Goal: Task Accomplishment & Management: Complete application form

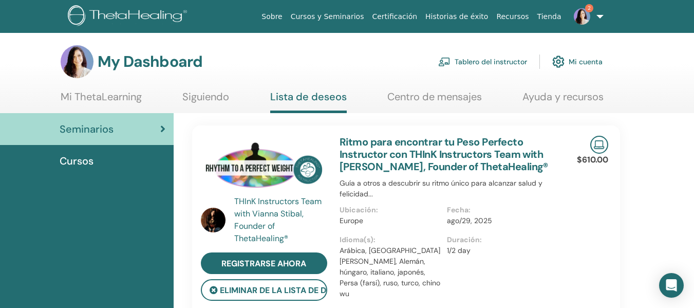
click at [579, 18] on img at bounding box center [581, 16] width 16 height 16
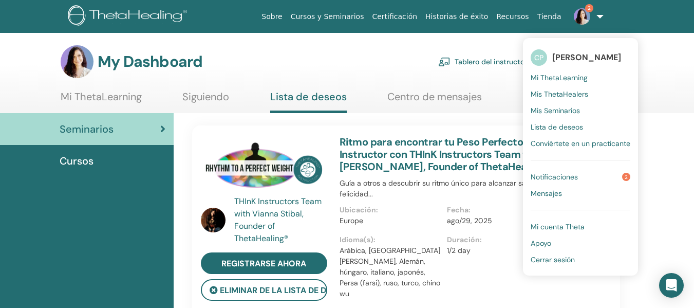
click at [535, 176] on span "Notificaciones" at bounding box center [553, 176] width 47 height 9
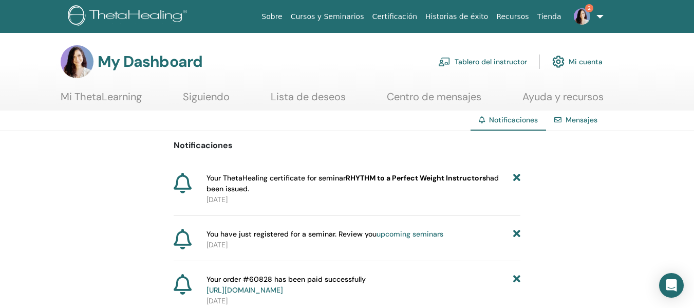
click at [584, 11] on img at bounding box center [581, 16] width 16 height 16
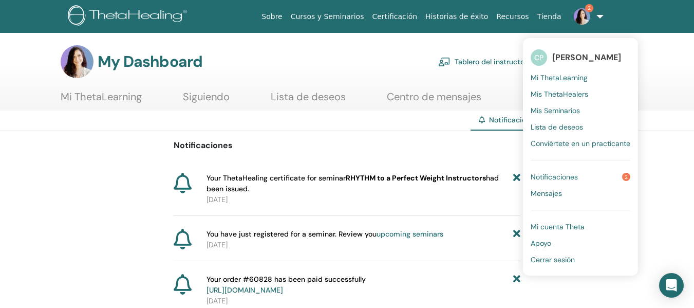
click at [541, 177] on span "Notificaciones" at bounding box center [553, 176] width 47 height 9
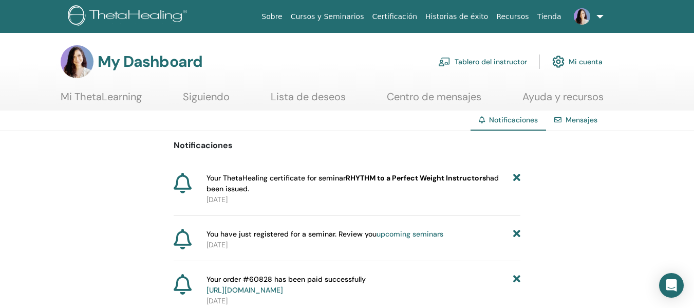
click at [418, 234] on link "upcoming seminars" at bounding box center [409, 233] width 67 height 9
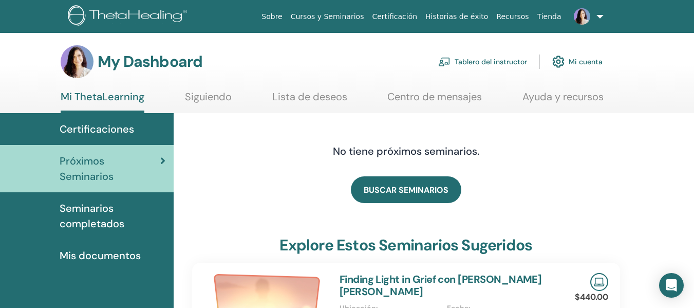
click at [581, 16] on img at bounding box center [581, 16] width 16 height 16
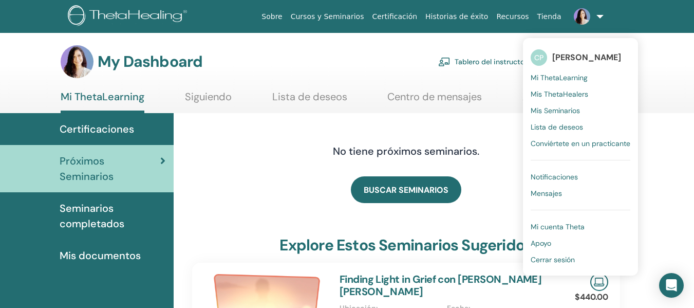
click at [555, 108] on span "Mis Seminarios" at bounding box center [554, 110] width 49 height 9
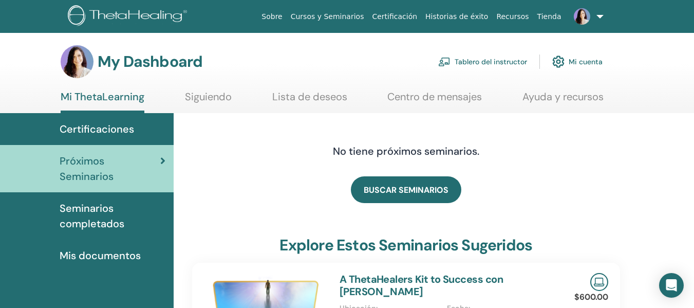
click at [96, 200] on span "Seminarios completados" at bounding box center [113, 215] width 106 height 31
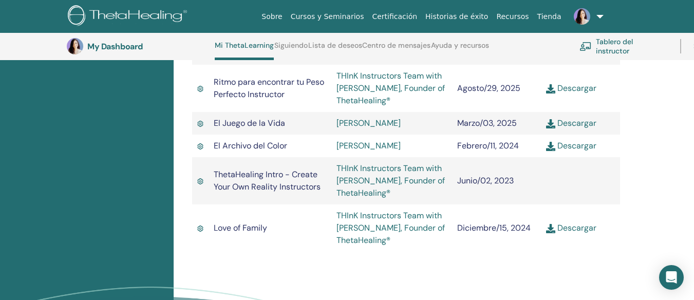
scroll to position [1227, 0]
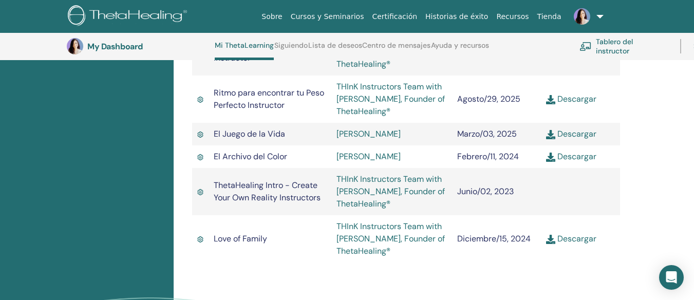
click at [576, 104] on link "Descargar" at bounding box center [571, 98] width 50 height 11
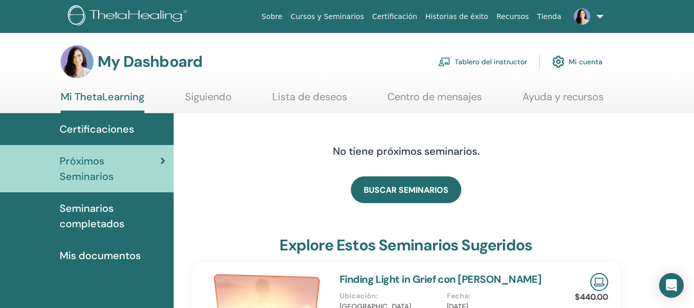
click at [472, 61] on link "Tablero del instructor" at bounding box center [482, 61] width 89 height 23
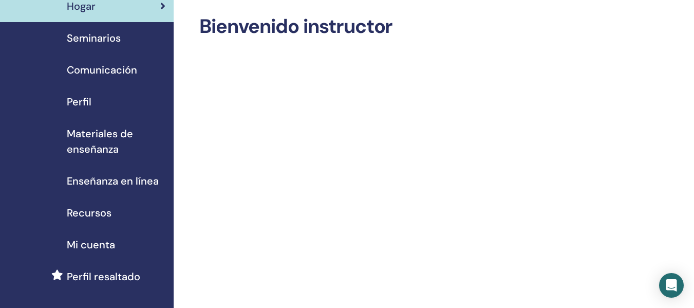
scroll to position [27, 0]
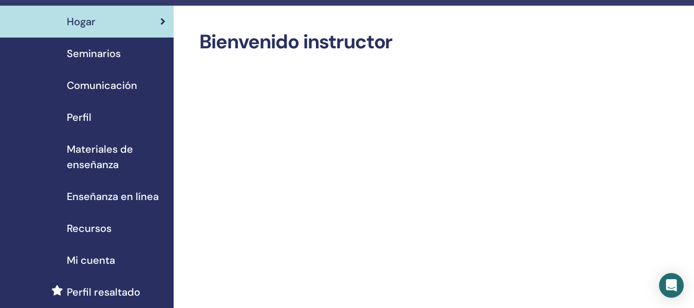
click at [78, 117] on span "Perfil" at bounding box center [79, 116] width 25 height 15
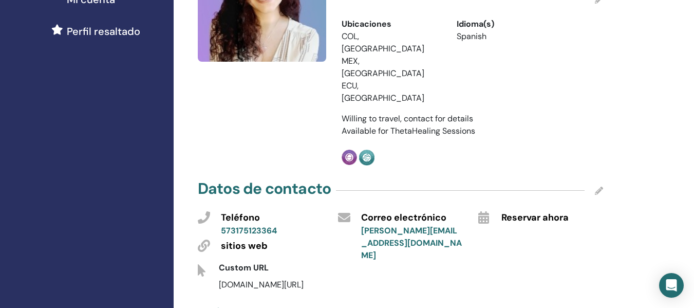
scroll to position [397, 0]
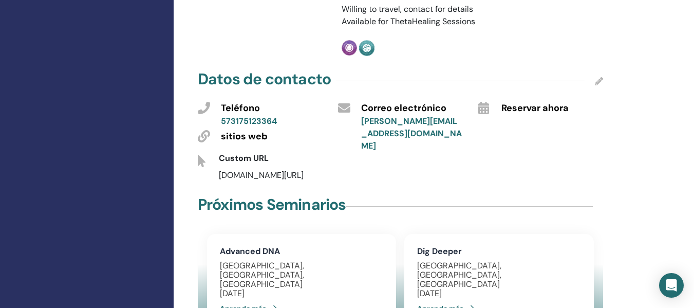
click at [255, 298] on link "Aprende más" at bounding box center [251, 308] width 62 height 21
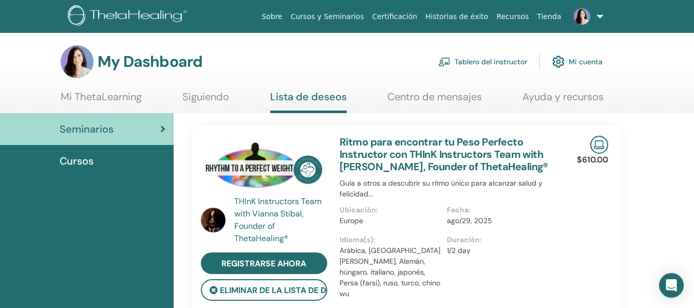
click at [88, 161] on span "Cursos" at bounding box center [77, 160] width 34 height 15
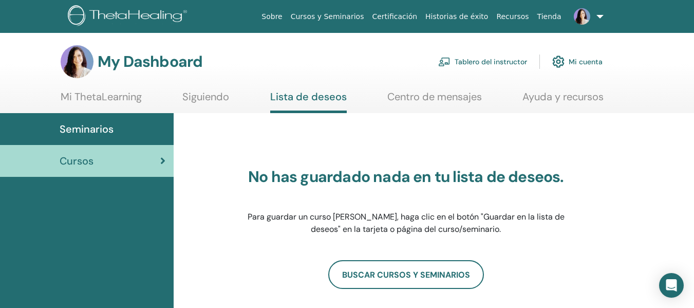
click at [567, 64] on link "Mi cuenta" at bounding box center [577, 61] width 50 height 23
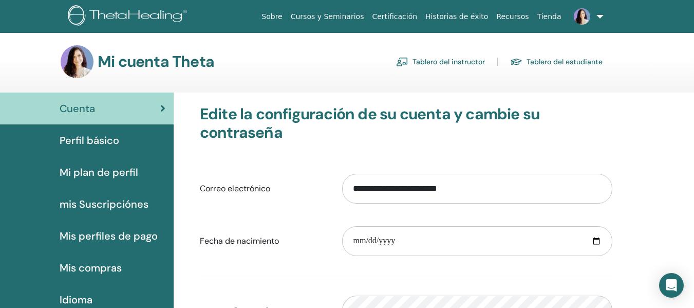
click at [567, 64] on link "Tablero del estudiante" at bounding box center [556, 61] width 92 height 16
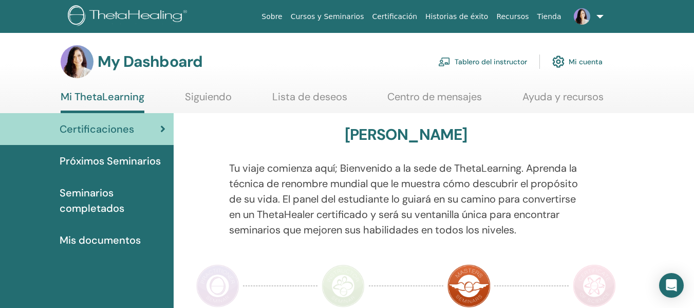
click at [87, 206] on span "Seminarios completados" at bounding box center [113, 200] width 106 height 31
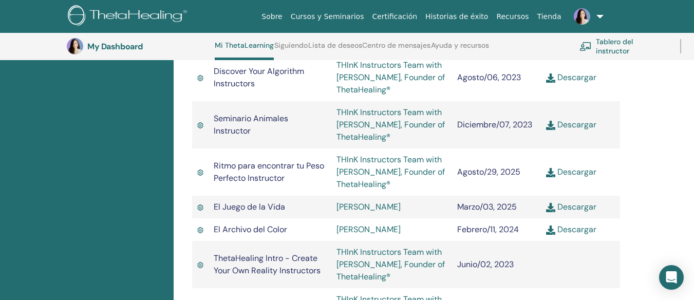
scroll to position [1158, 0]
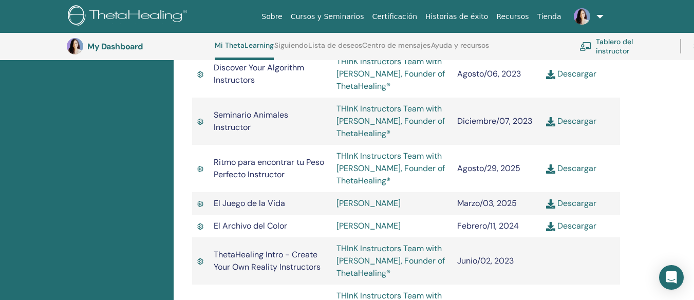
click at [547, 174] on img at bounding box center [550, 168] width 9 height 9
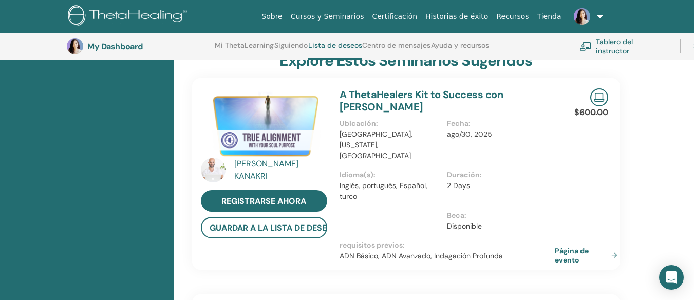
scroll to position [737, 0]
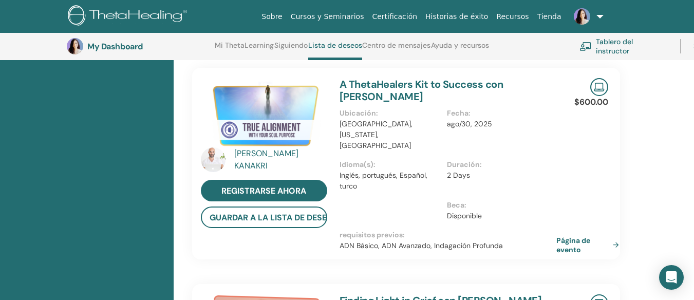
click at [569, 236] on link "Página de evento" at bounding box center [589, 245] width 67 height 18
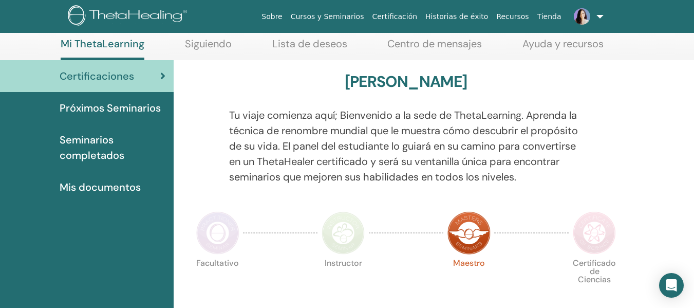
scroll to position [61, 0]
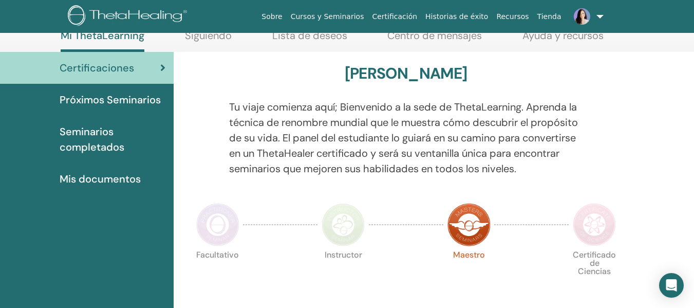
click at [126, 98] on span "Próximos Seminarios" at bounding box center [110, 99] width 101 height 15
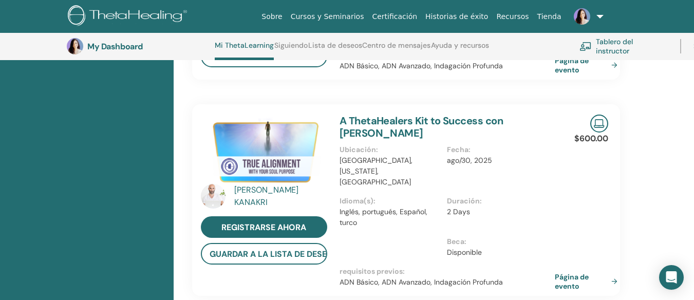
scroll to position [382, 0]
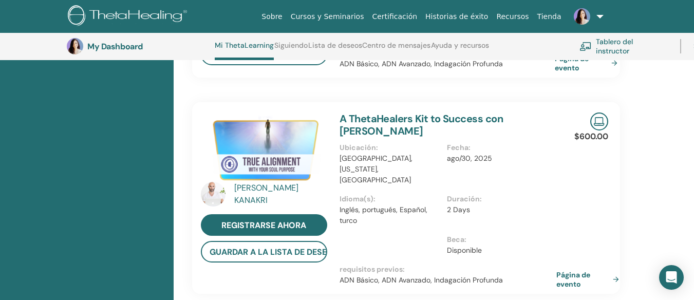
click at [567, 272] on link "Página de evento" at bounding box center [589, 279] width 67 height 18
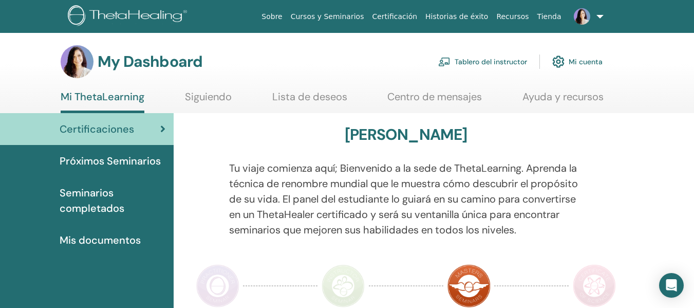
click at [487, 59] on link "Tablero del instructor" at bounding box center [482, 61] width 89 height 23
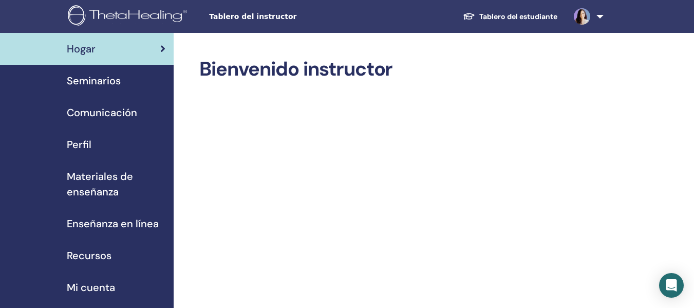
click at [93, 80] on span "Seminarios" at bounding box center [94, 80] width 54 height 15
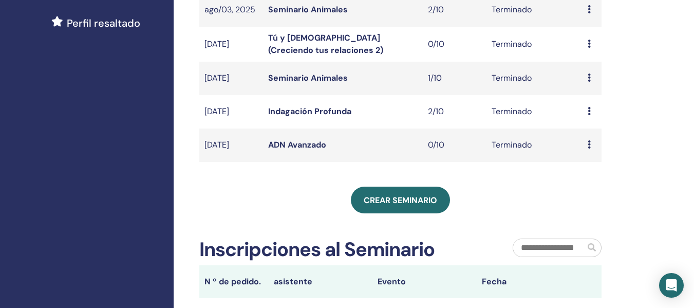
scroll to position [297, 0]
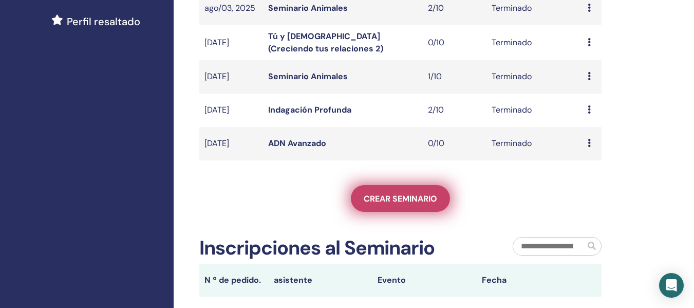
click at [386, 203] on span "Crear seminario" at bounding box center [399, 198] width 73 height 11
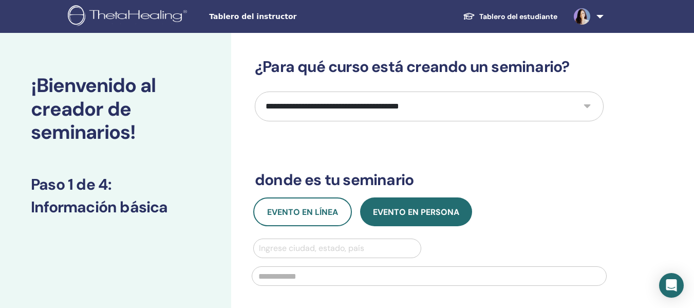
click at [586, 104] on select "**********" at bounding box center [429, 106] width 349 height 30
select select "**"
click at [255, 91] on select "**********" at bounding box center [429, 106] width 349 height 30
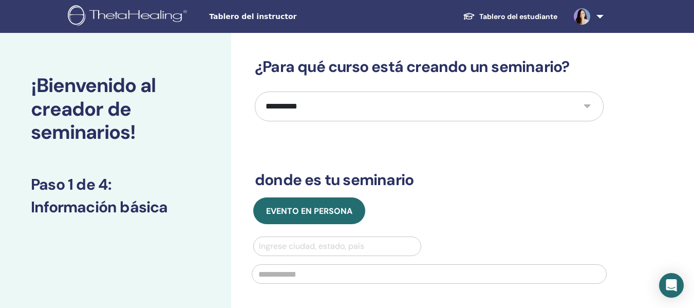
click at [587, 108] on select "**********" at bounding box center [429, 106] width 349 height 30
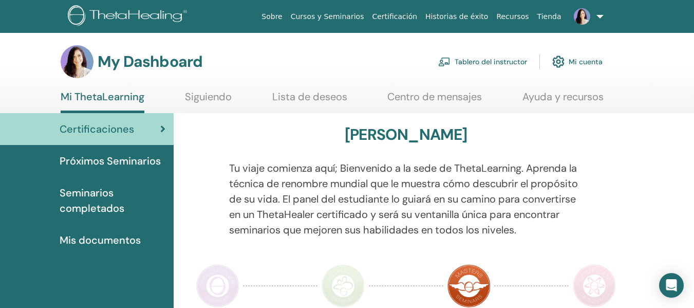
click at [471, 60] on link "Tablero del instructor" at bounding box center [482, 61] width 89 height 23
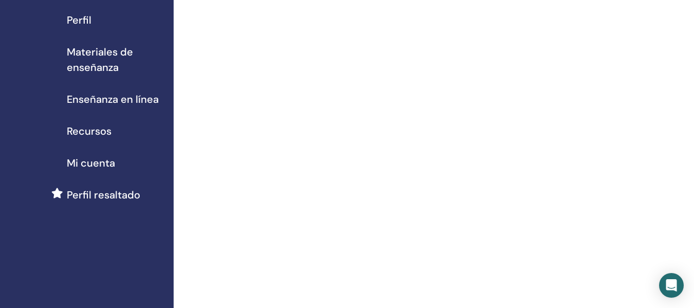
scroll to position [127, 0]
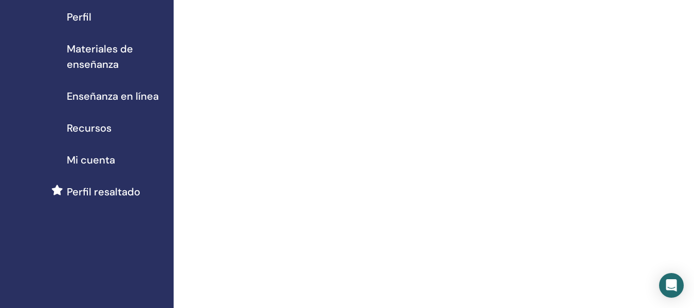
click at [90, 98] on span "Enseñanza en línea" at bounding box center [113, 95] width 92 height 15
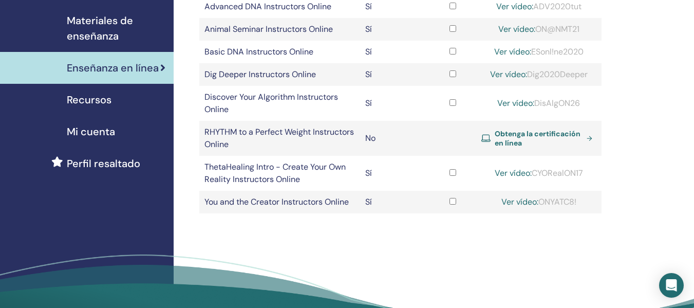
scroll to position [157, 0]
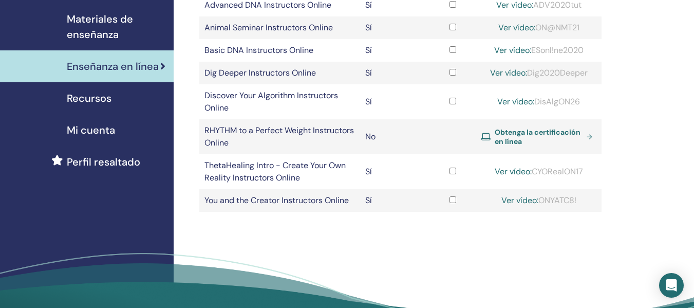
click at [516, 138] on span "Obtenga la certificación en línea" at bounding box center [538, 136] width 88 height 18
